Goal: Task Accomplishment & Management: Use online tool/utility

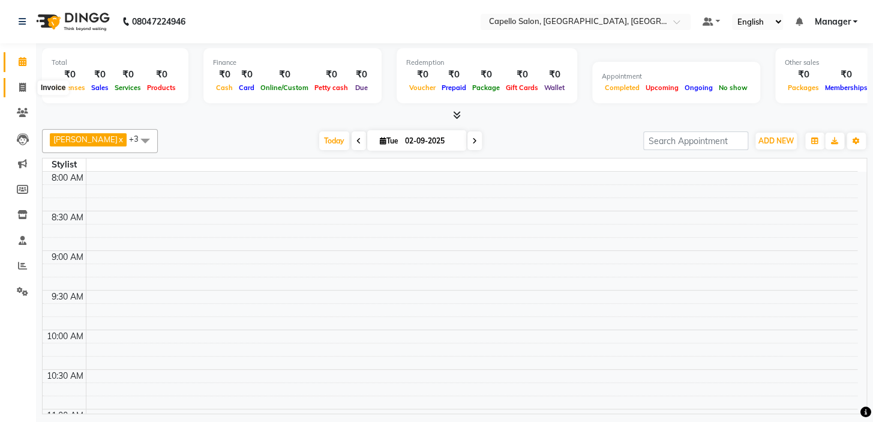
click at [29, 89] on span at bounding box center [22, 88] width 21 height 14
select select "service"
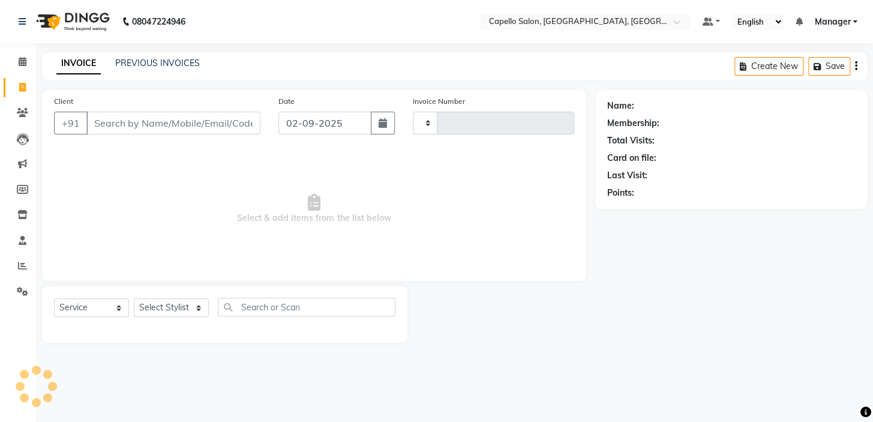
type input "1736"
select select "4763"
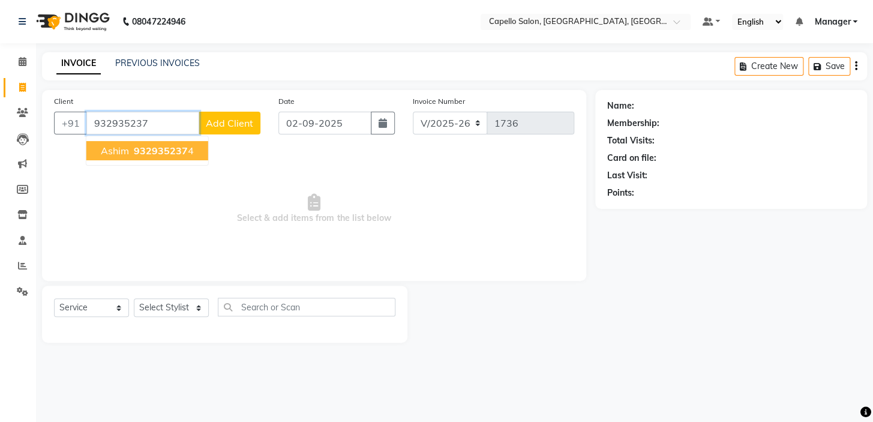
click at [117, 153] on span "ashim" at bounding box center [115, 151] width 28 height 12
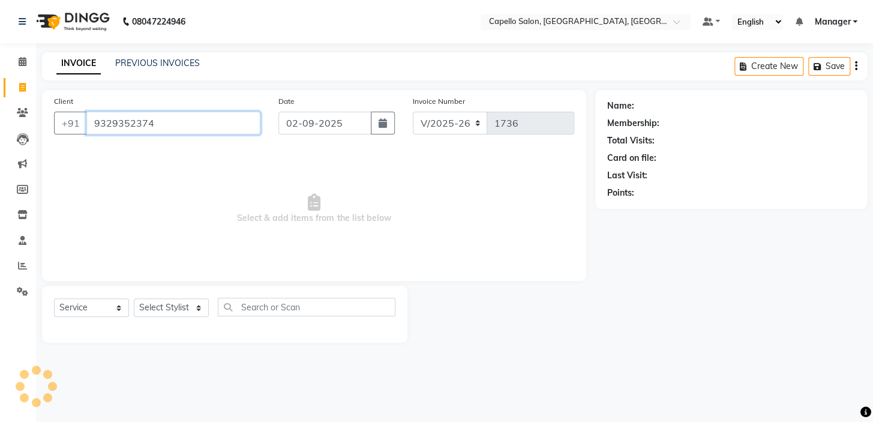
type input "9329352374"
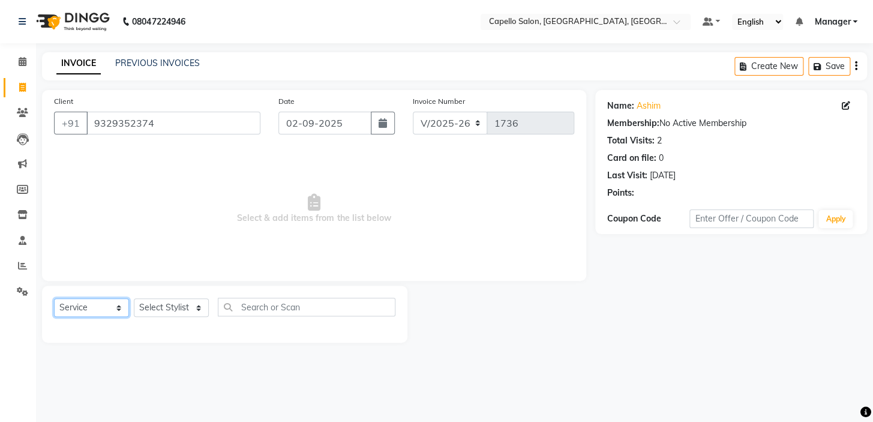
click at [90, 305] on select "Select Service Product Membership Package Voucher Prepaid Gift Card" at bounding box center [91, 307] width 75 height 19
click at [54, 298] on select "Select Service Product Membership Package Voucher Prepaid Gift Card" at bounding box center [91, 307] width 75 height 19
click at [165, 309] on select "Select Stylist Admin [PERSON_NAME] [PERSON_NAME] [PERSON_NAME] [PERSON_NAME] [P…" at bounding box center [171, 307] width 75 height 19
select select "28945"
click at [134, 298] on select "Select Stylist Admin [PERSON_NAME] [PERSON_NAME] [PERSON_NAME] [PERSON_NAME] [P…" at bounding box center [171, 307] width 75 height 19
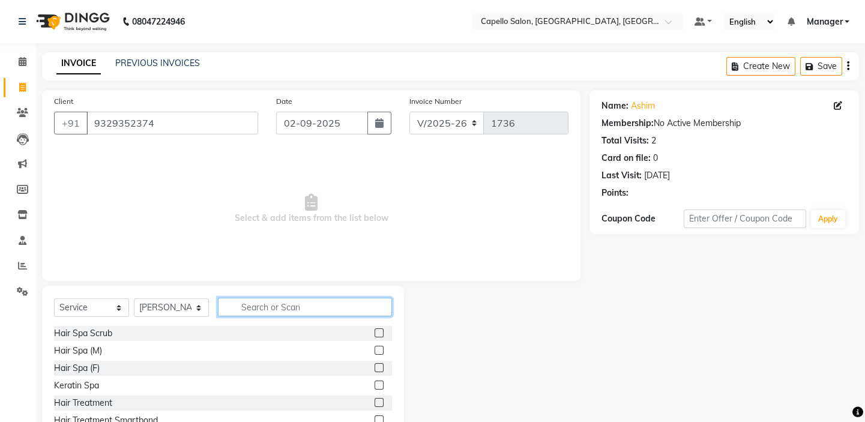
click at [257, 313] on input "text" at bounding box center [305, 307] width 174 height 19
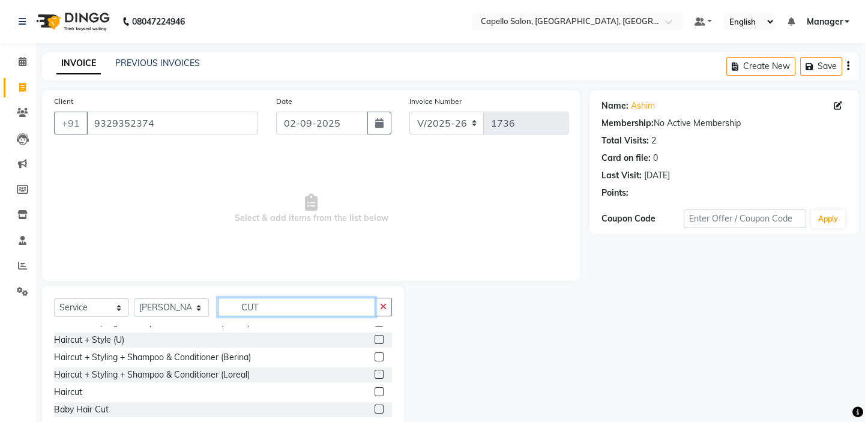
scroll to position [54, 0]
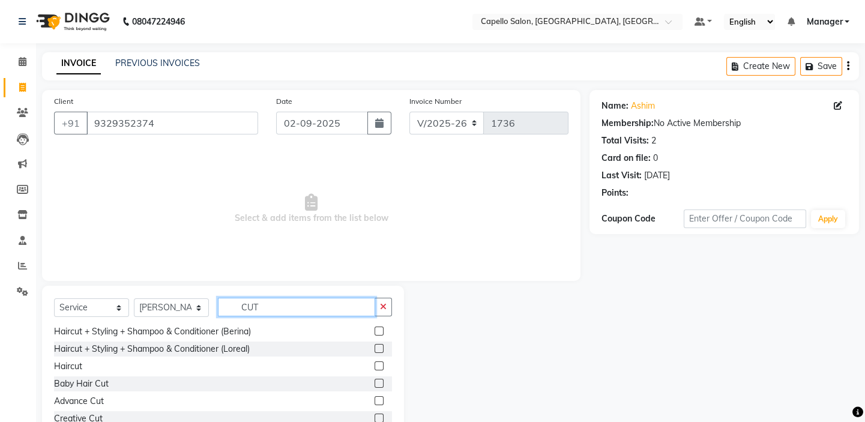
type input "CUT"
click at [375, 364] on label at bounding box center [379, 365] width 9 height 9
click at [375, 364] on input "checkbox" at bounding box center [379, 367] width 8 height 8
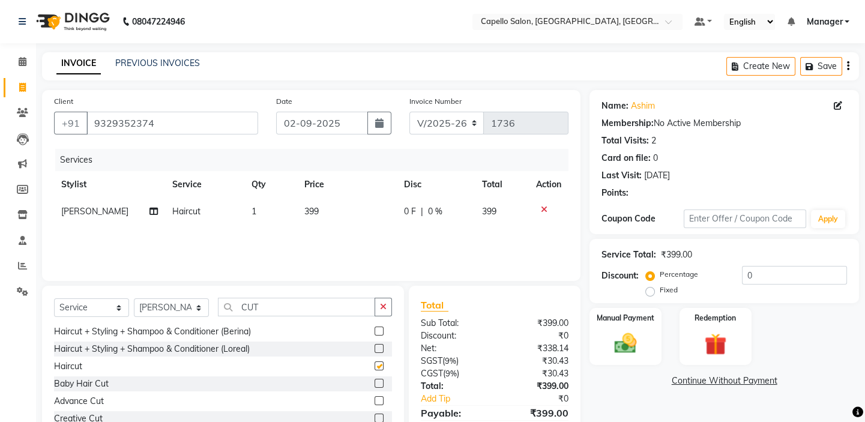
checkbox input "false"
click at [305, 212] on span "399" at bounding box center [311, 211] width 14 height 11
select select "28945"
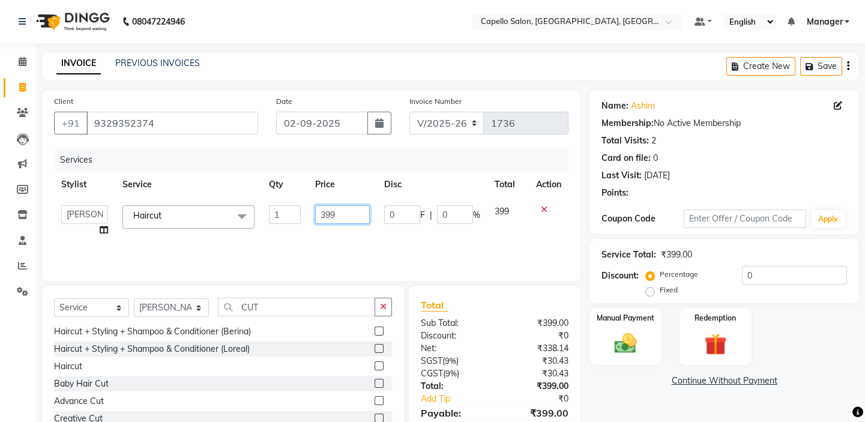
click at [330, 215] on input "399" at bounding box center [342, 214] width 55 height 19
click at [330, 214] on input "399" at bounding box center [342, 214] width 55 height 19
click at [328, 215] on input "399" at bounding box center [342, 214] width 55 height 19
type input "300"
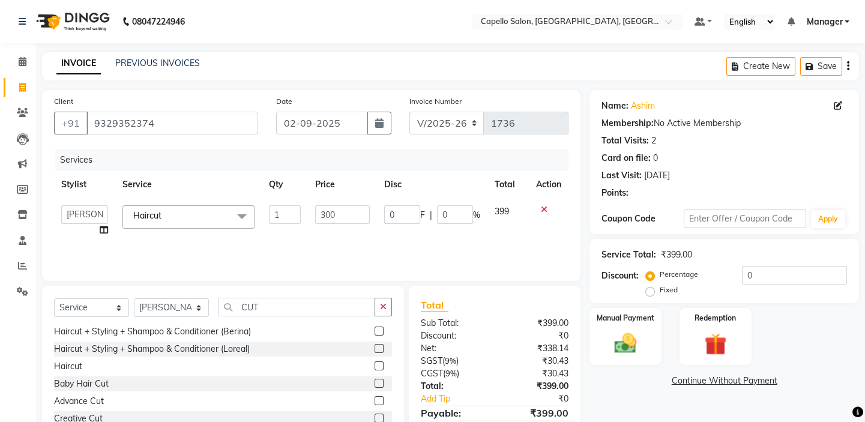
click at [337, 237] on div "Services Stylist Service Qty Price Disc Total Action Admin anish shirwash ANJAL…" at bounding box center [311, 209] width 514 height 120
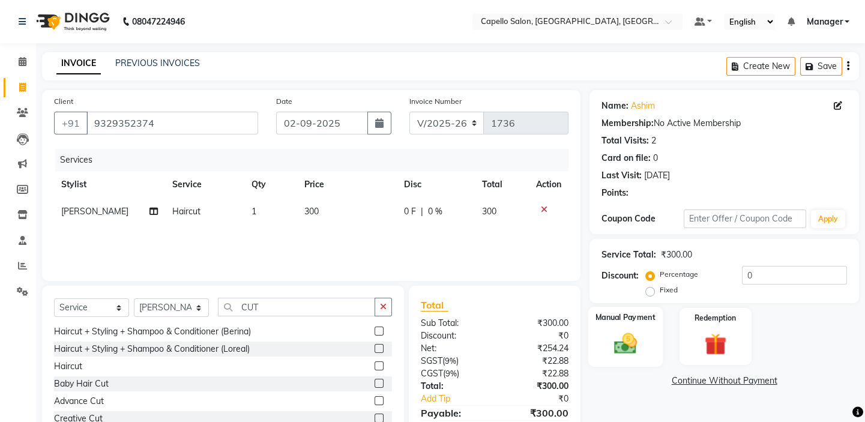
scroll to position [59, 0]
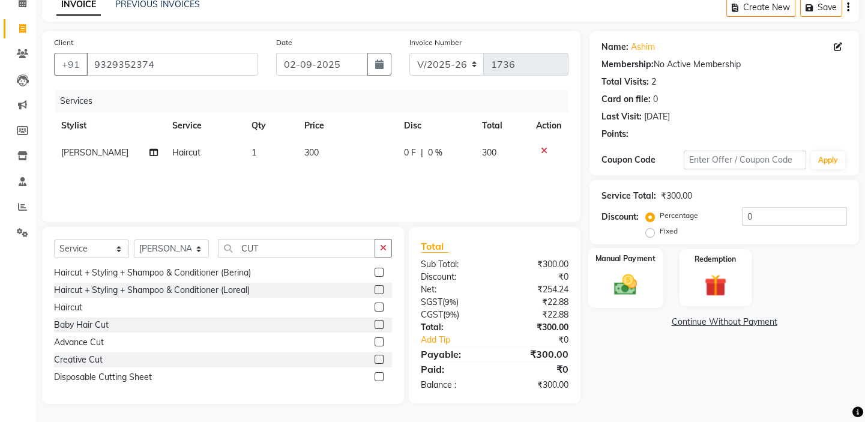
click at [622, 263] on label "Manual Payment" at bounding box center [625, 258] width 60 height 11
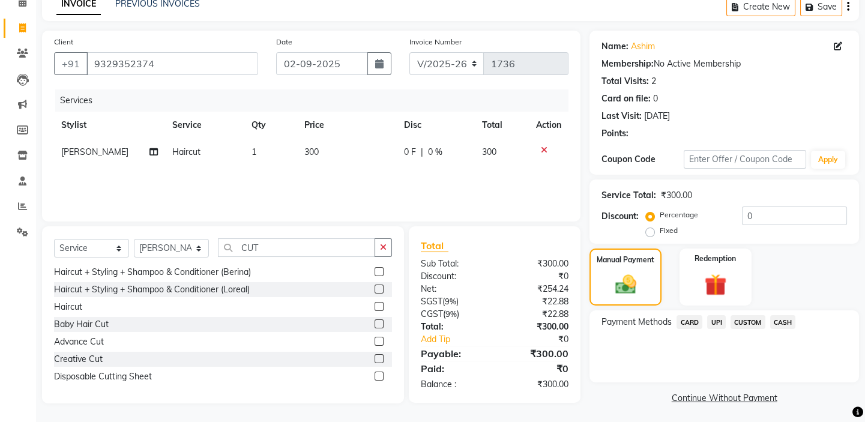
click at [715, 315] on span "UPI" at bounding box center [716, 322] width 19 height 14
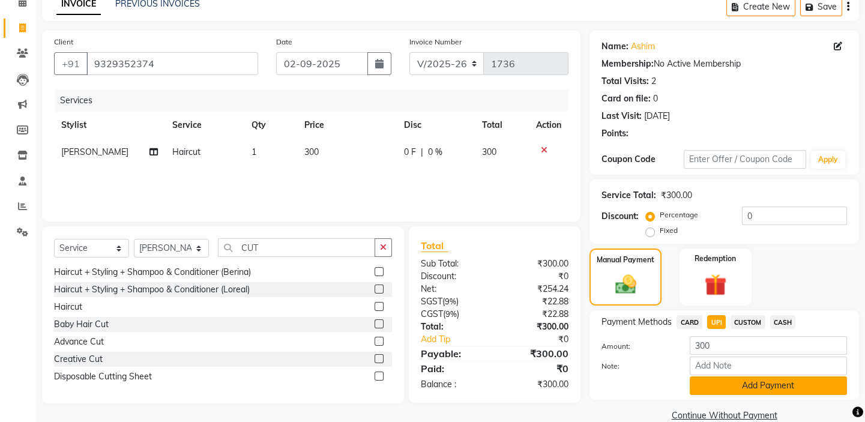
click at [742, 376] on button "Add Payment" at bounding box center [768, 385] width 157 height 19
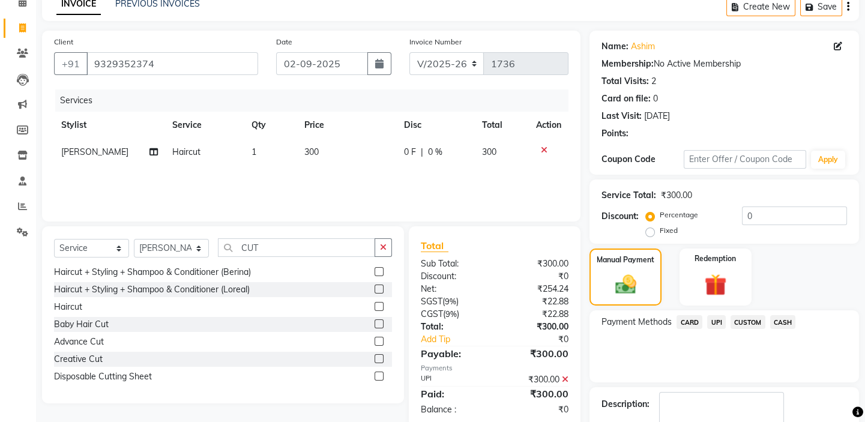
scroll to position [104, 0]
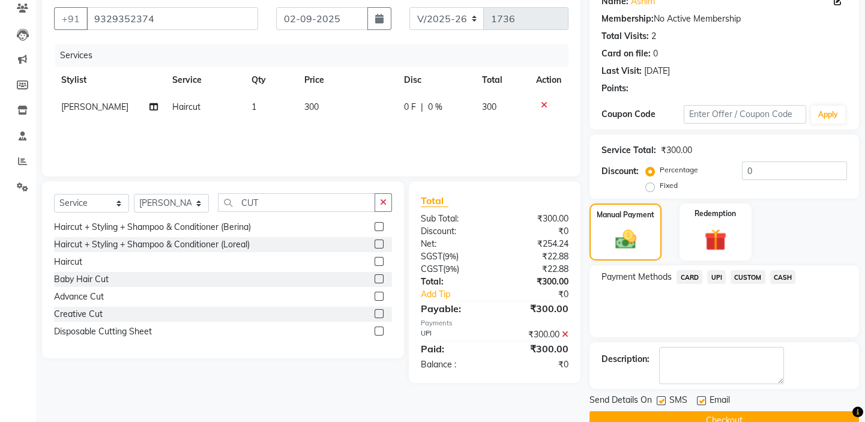
click at [685, 411] on button "Checkout" at bounding box center [724, 420] width 270 height 19
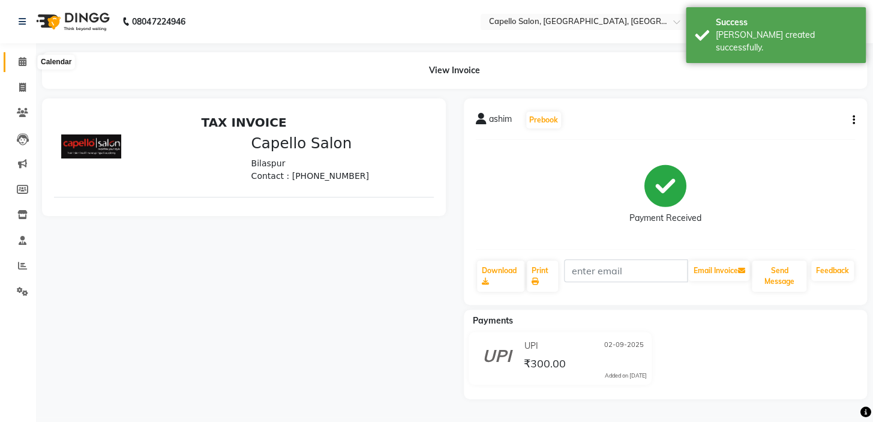
click at [24, 65] on icon at bounding box center [23, 61] width 8 height 9
